Goal: Contribute content

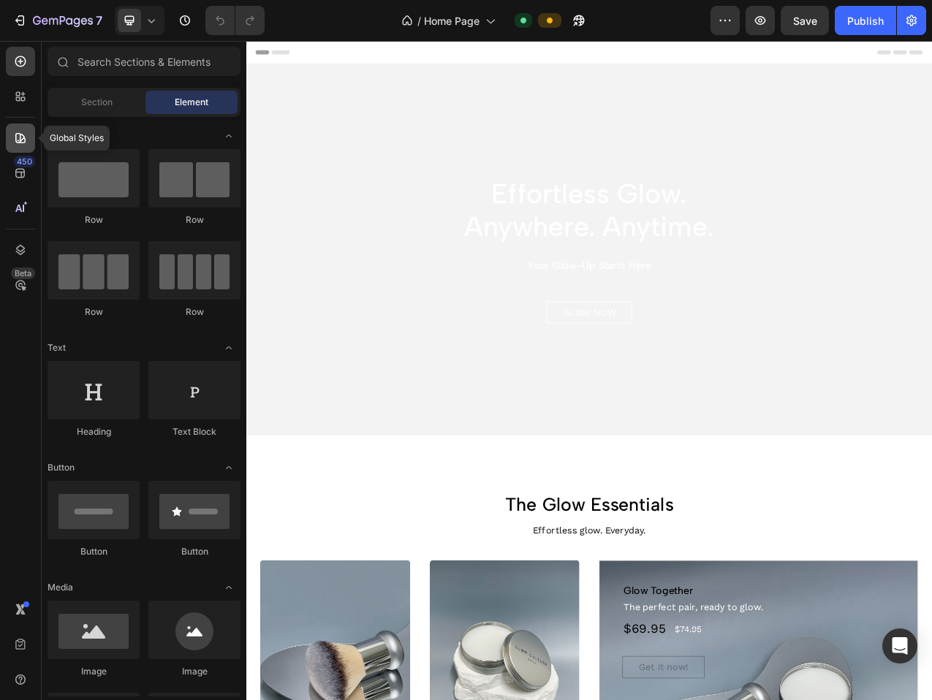
click at [21, 135] on icon at bounding box center [20, 138] width 15 height 15
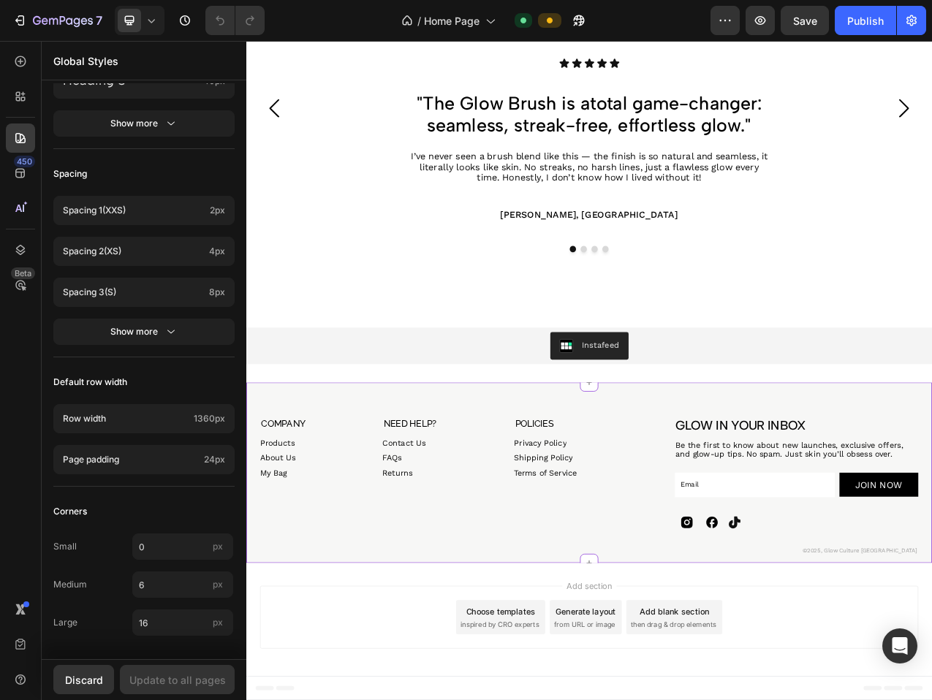
scroll to position [2229, 0]
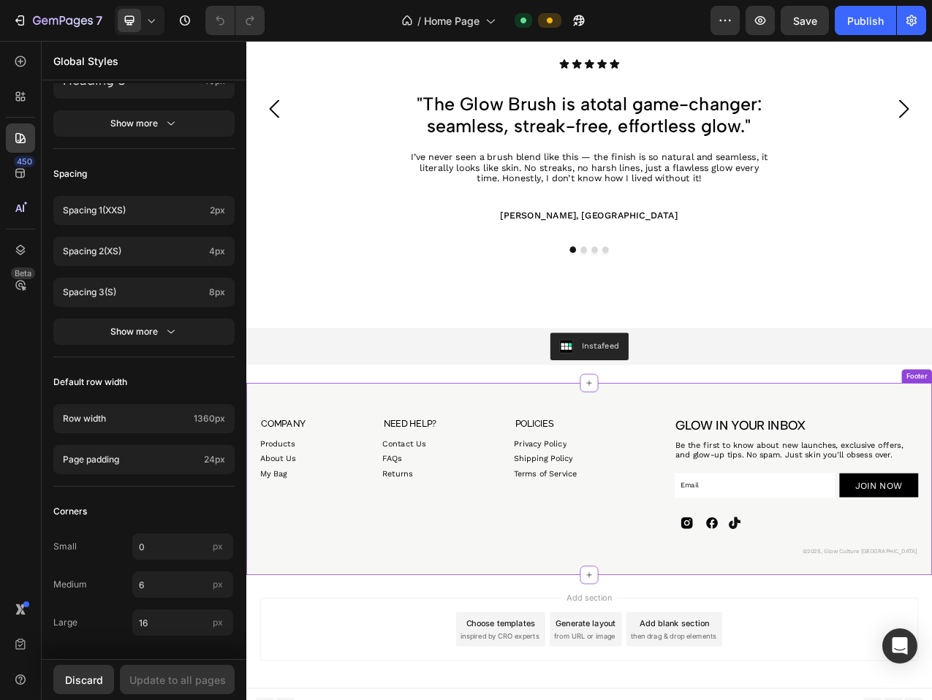
click at [843, 657] on icon at bounding box center [842, 657] width 15 height 15
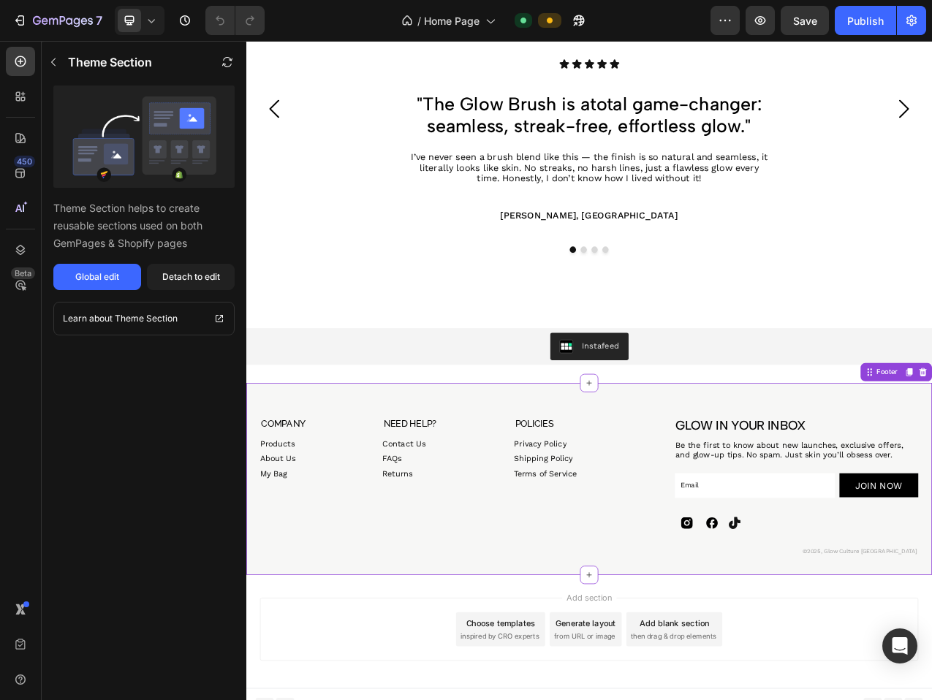
click at [871, 654] on icon at bounding box center [870, 657] width 15 height 15
click at [872, 655] on icon at bounding box center [870, 657] width 15 height 15
click at [870, 654] on icon at bounding box center [871, 658] width 18 height 18
click at [108, 280] on div "Global edit" at bounding box center [97, 276] width 44 height 13
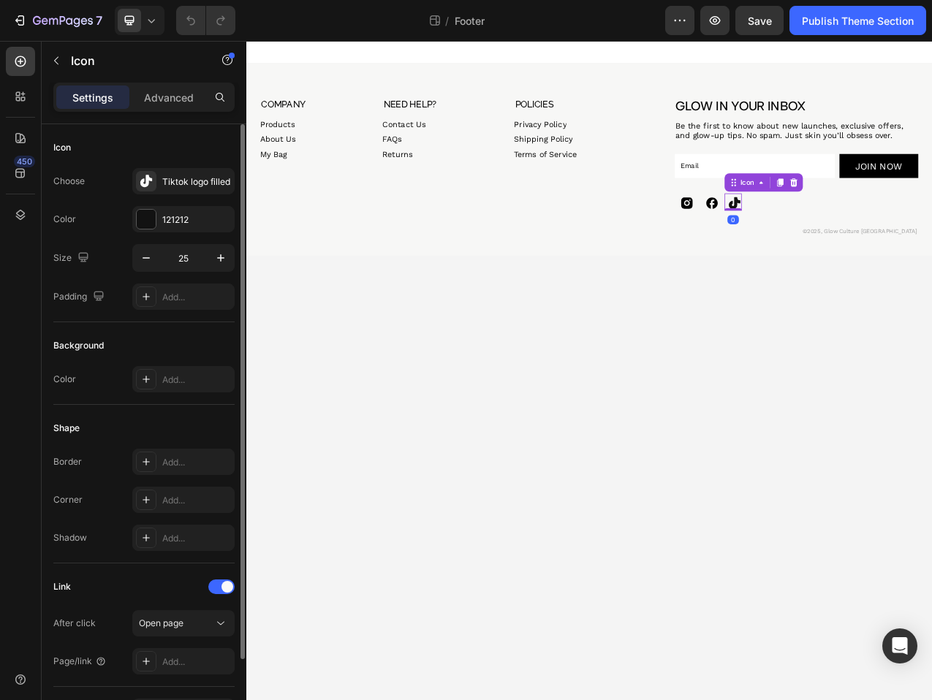
scroll to position [95, 0]
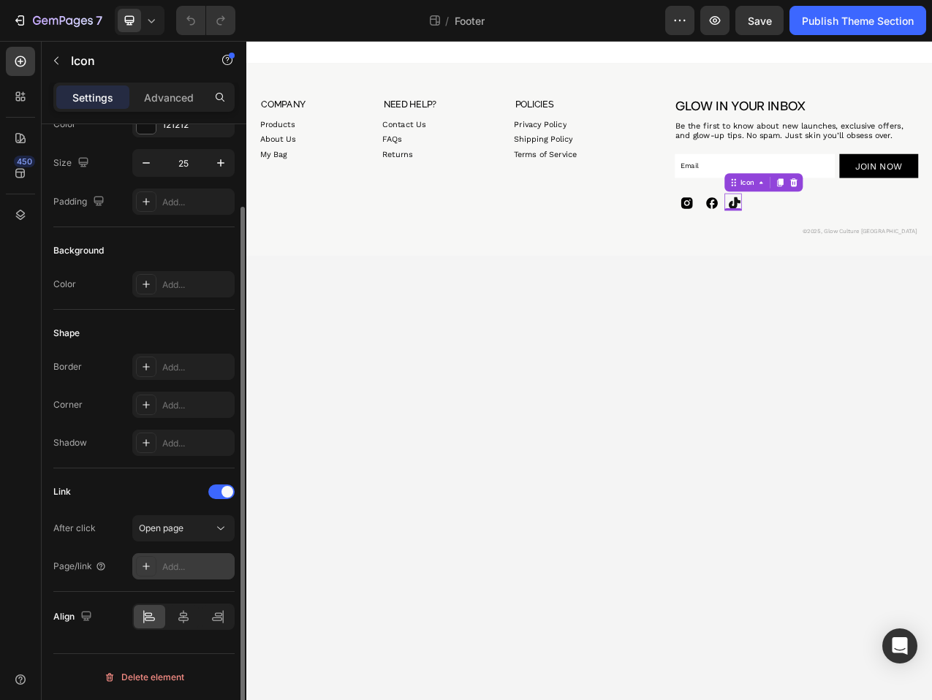
click at [175, 566] on div "Add..." at bounding box center [196, 567] width 69 height 13
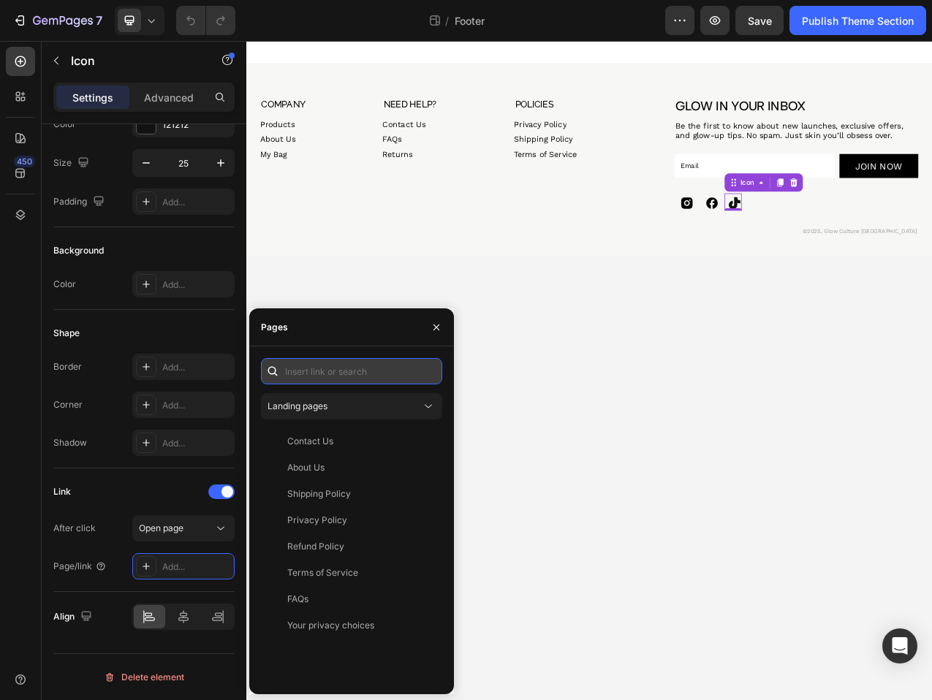
click at [296, 373] on input "text" at bounding box center [351, 371] width 181 height 26
paste input "https://www.tiktok.com/@glowcultureaustralia"
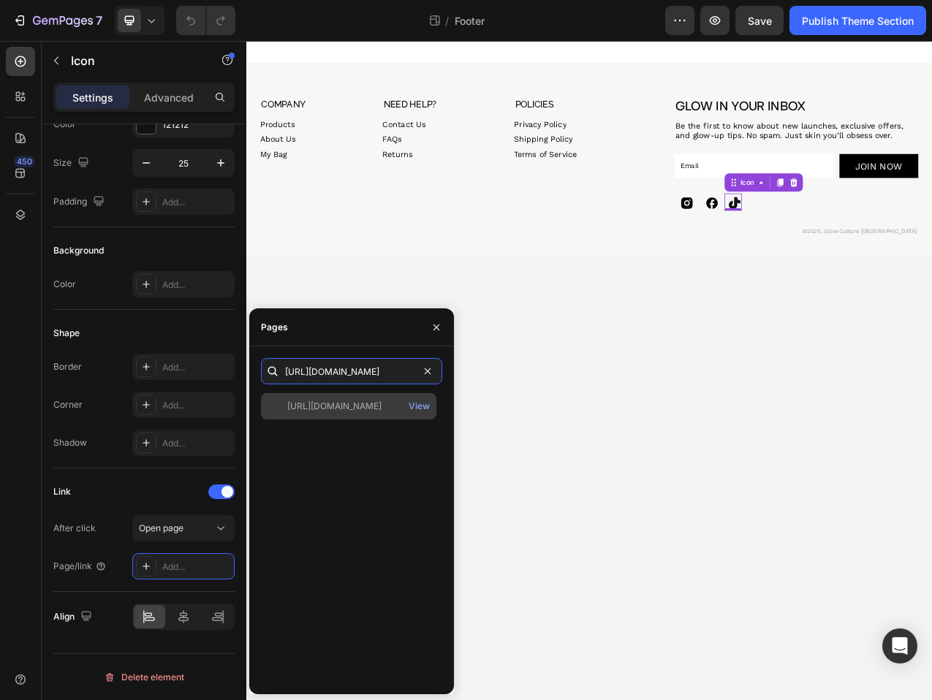
type input "https://www.tiktok.com/@glowcultureaustralia"
click at [371, 406] on div "https://www.tiktok.com/@glowcultureaustralia" at bounding box center [334, 406] width 94 height 13
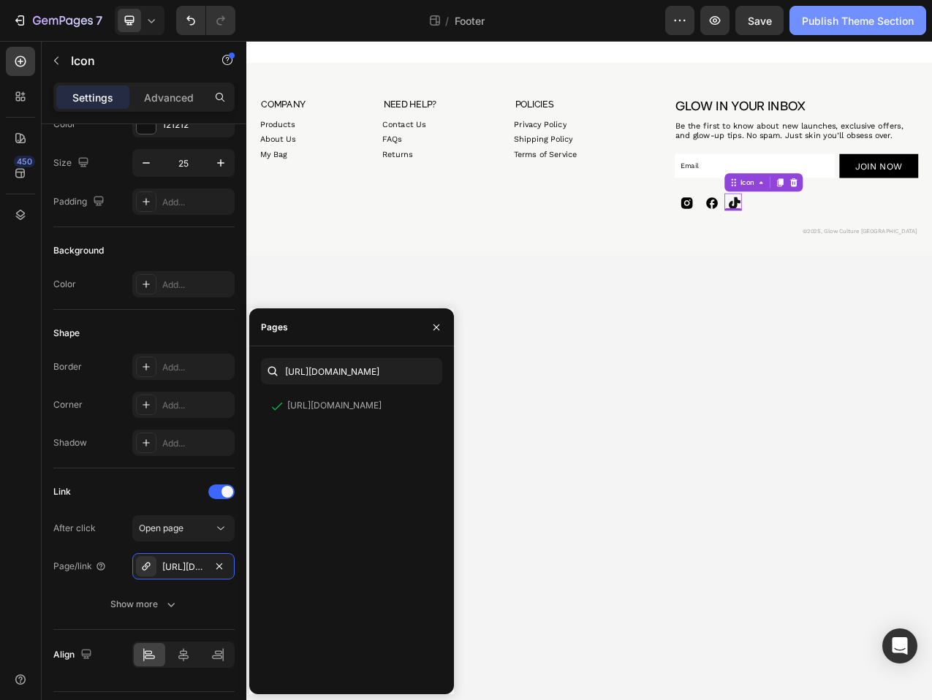
click at [843, 26] on div "Publish Theme Section" at bounding box center [858, 20] width 112 height 15
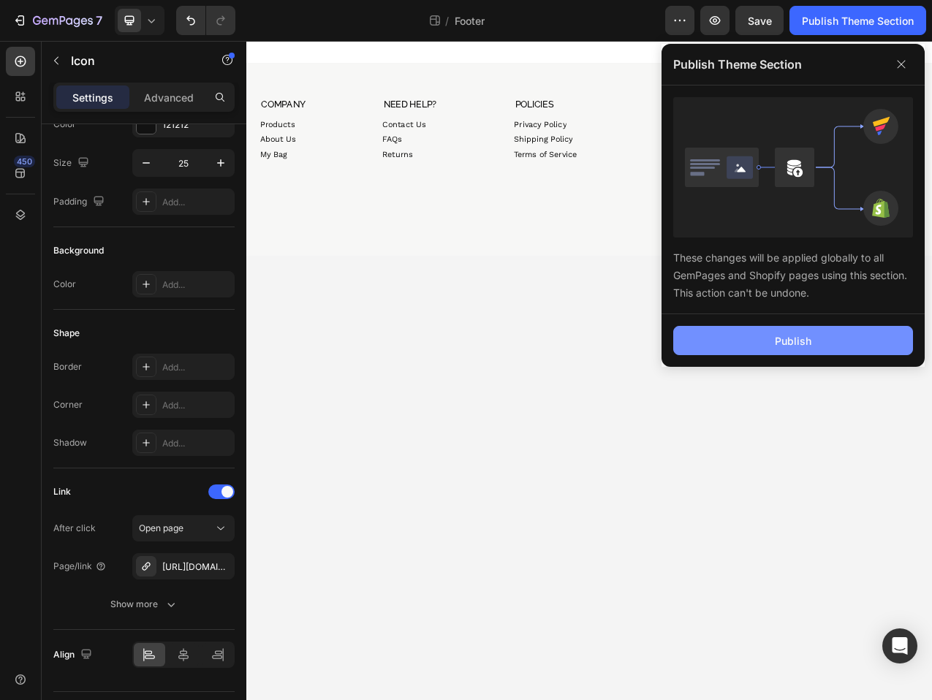
click at [786, 334] on div "Publish" at bounding box center [793, 340] width 37 height 15
